Goal: Task Accomplishment & Management: Manage account settings

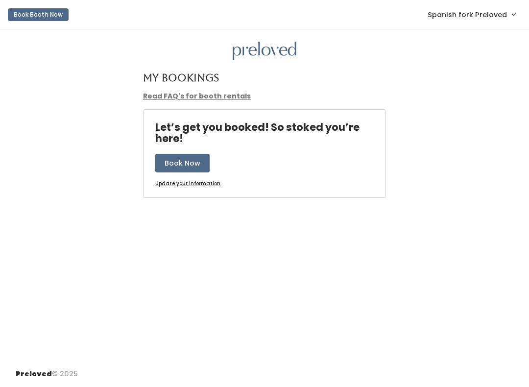
click at [483, 8] on link "Spanish fork Preloved" at bounding box center [471, 14] width 107 height 21
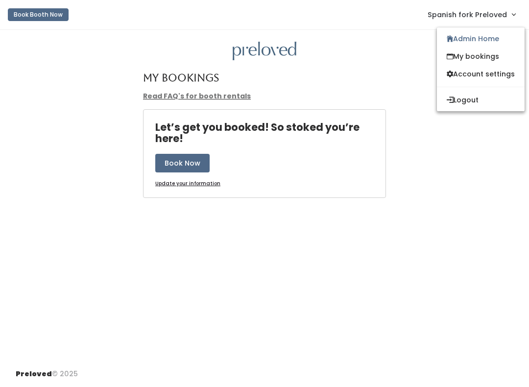
click at [484, 48] on link "My bookings" at bounding box center [481, 57] width 88 height 18
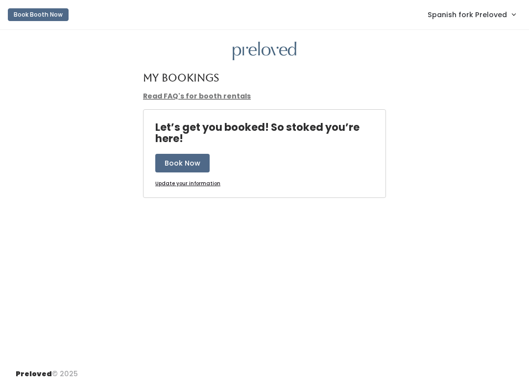
click at [493, 12] on span "Spanish fork Preloved" at bounding box center [467, 14] width 79 height 11
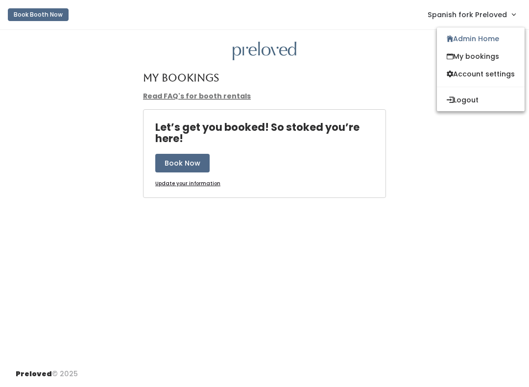
click at [474, 40] on link "Admin Home" at bounding box center [481, 39] width 88 height 18
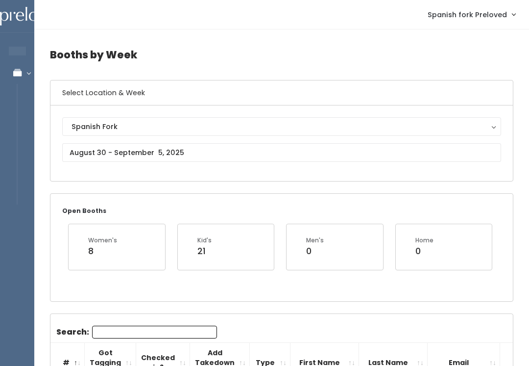
click at [181, 168] on div "Spanish Fork [GEOGRAPHIC_DATA] [GEOGRAPHIC_DATA] [PERSON_NAME] Spanish Fork" at bounding box center [281, 143] width 439 height 52
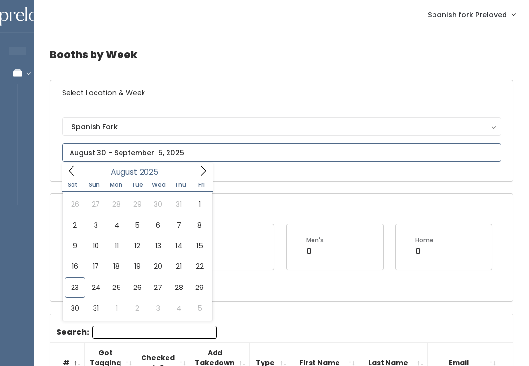
scroll to position [0, 0]
type input "[DATE] to [DATE]"
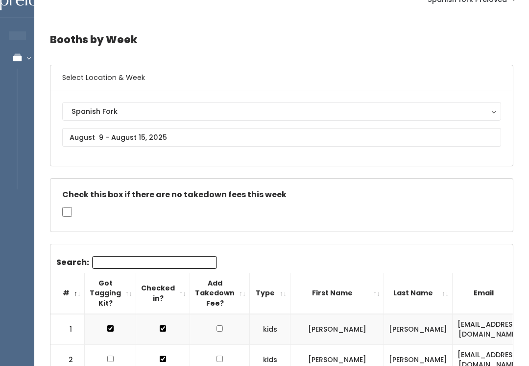
scroll to position [22, 0]
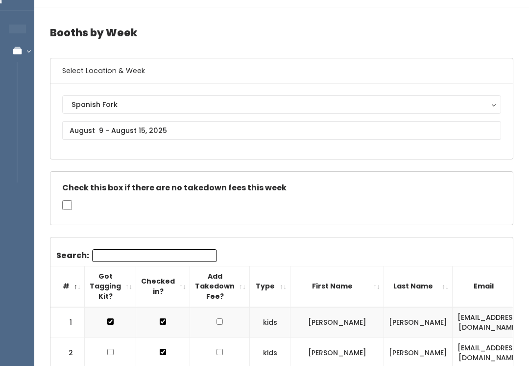
click at [169, 256] on input "Search:" at bounding box center [154, 255] width 125 height 13
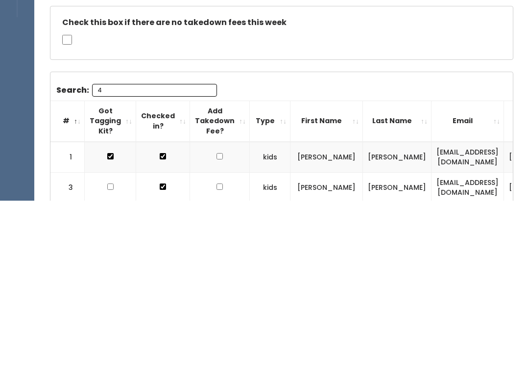
type input "44"
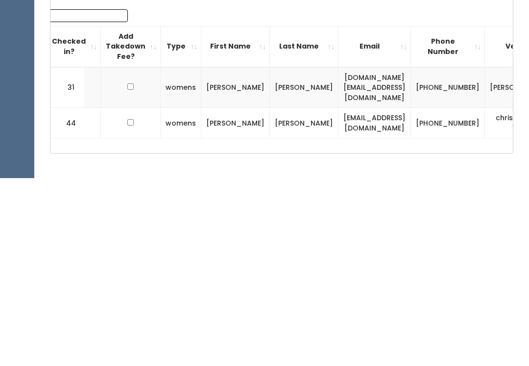
scroll to position [0, 89]
